Goal: Navigation & Orientation: Find specific page/section

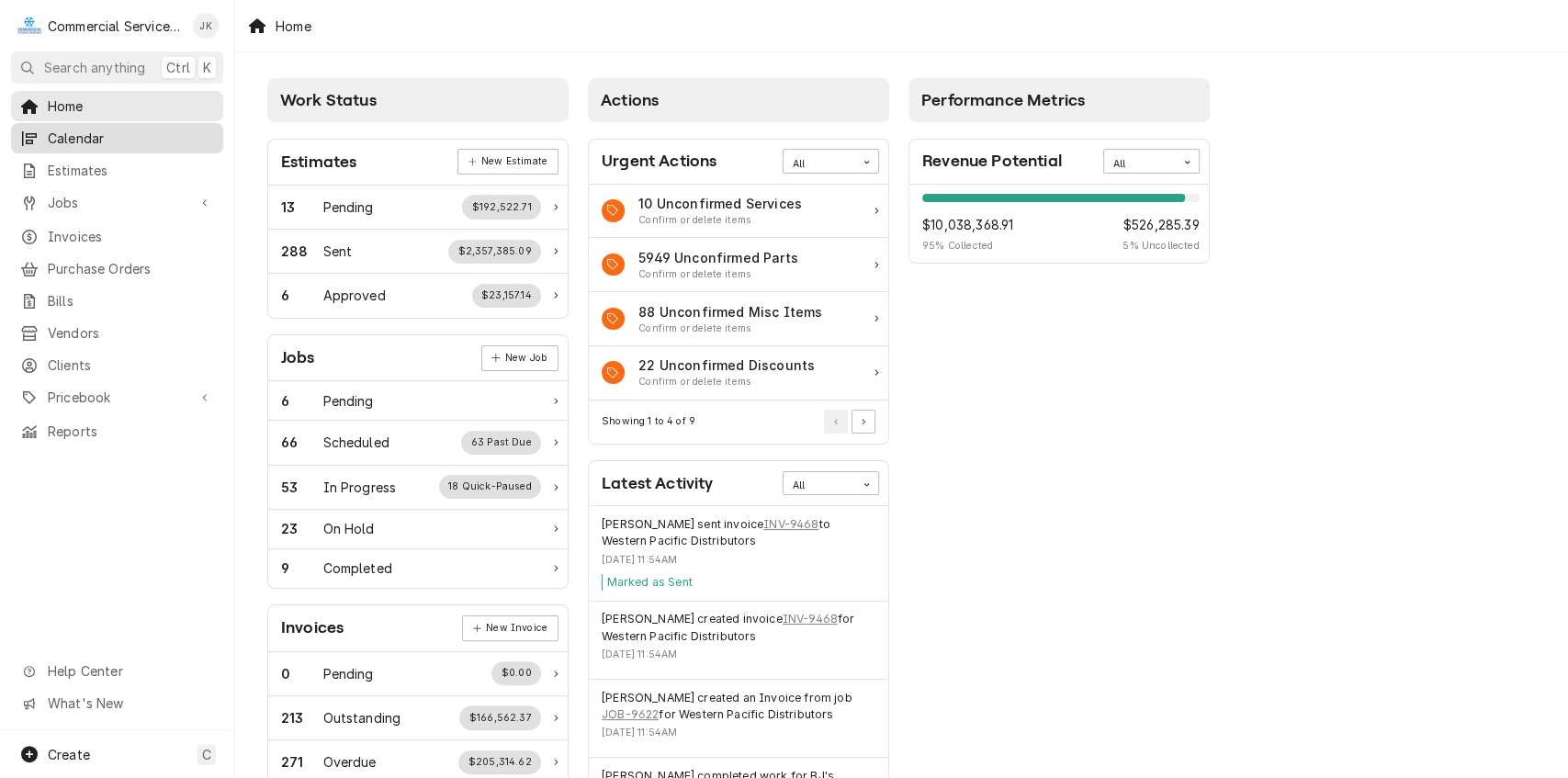
click at [85, 127] on div "Calendar" at bounding box center [117, 138] width 205 height 23
